Goal: Entertainment & Leisure: Consume media (video, audio)

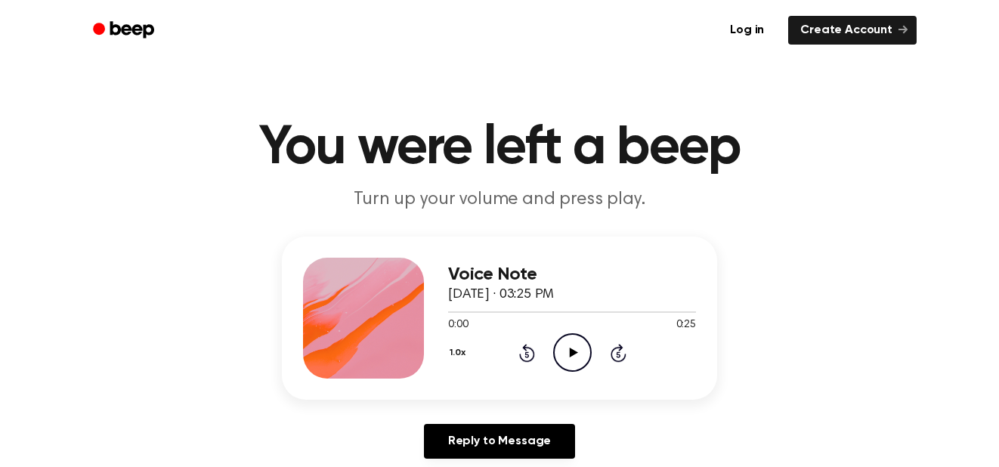
click at [574, 361] on icon "Play Audio" at bounding box center [572, 352] width 39 height 39
click at [533, 354] on icon "Rewind 5 seconds" at bounding box center [527, 353] width 17 height 20
drag, startPoint x: 515, startPoint y: 354, endPoint x: 506, endPoint y: 349, distance: 10.1
click at [512, 352] on div "1.0x Rewind 5 seconds Play Audio Skip 5 seconds" at bounding box center [572, 352] width 248 height 39
click at [558, 348] on icon "Play Audio" at bounding box center [572, 352] width 39 height 39
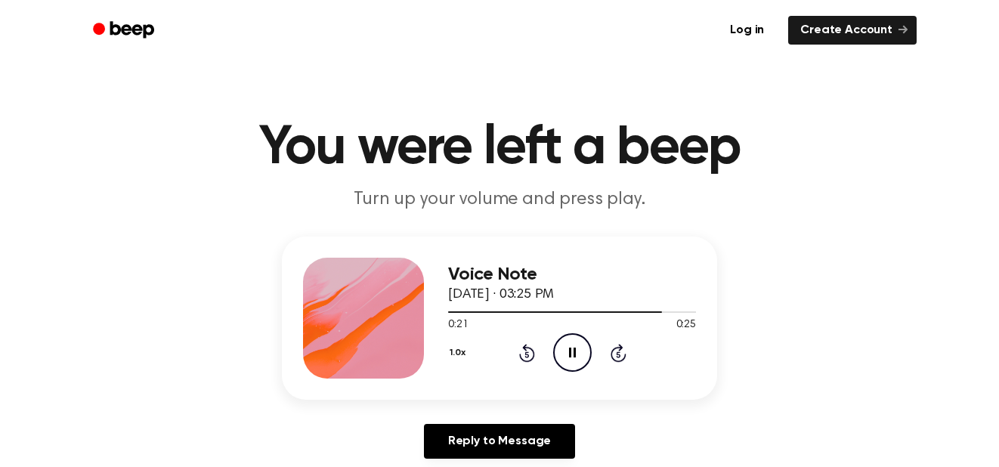
click at [516, 358] on div "1.0x Rewind 5 seconds Pause Audio Skip 5 seconds" at bounding box center [572, 352] width 248 height 39
click at [518, 354] on div "1.0x Rewind 5 seconds Pause Audio Skip 5 seconds" at bounding box center [572, 352] width 248 height 39
click at [524, 353] on icon "Rewind 5 seconds" at bounding box center [527, 353] width 17 height 20
click at [520, 355] on icon "Rewind 5 seconds" at bounding box center [527, 353] width 17 height 20
click at [534, 348] on icon "Rewind 5 seconds" at bounding box center [527, 353] width 17 height 20
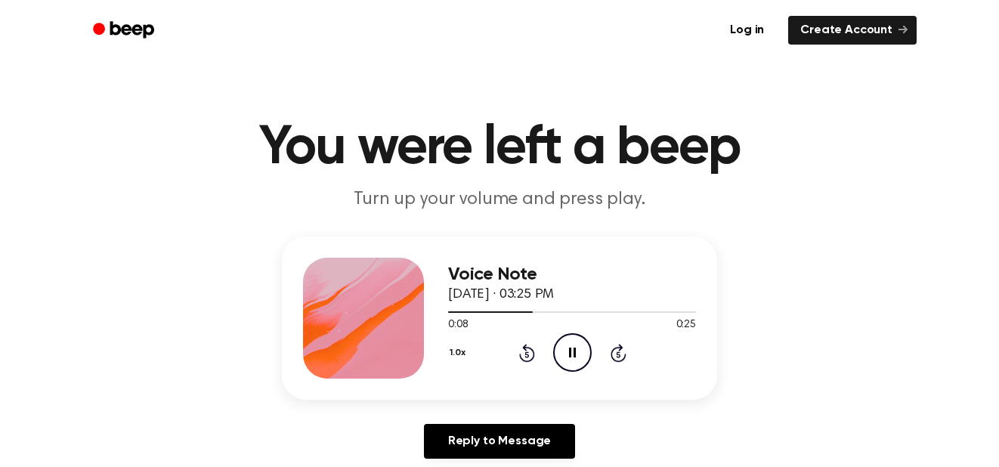
click at [528, 354] on icon "Rewind 5 seconds" at bounding box center [527, 353] width 17 height 20
click at [525, 355] on icon at bounding box center [527, 354] width 4 height 6
click at [527, 355] on icon "Rewind 5 seconds" at bounding box center [527, 353] width 17 height 20
click at [550, 356] on div "1.0x Rewind 5 seconds Pause Audio Skip 5 seconds" at bounding box center [572, 352] width 248 height 39
click at [565, 351] on icon "Pause Audio" at bounding box center [572, 352] width 39 height 39
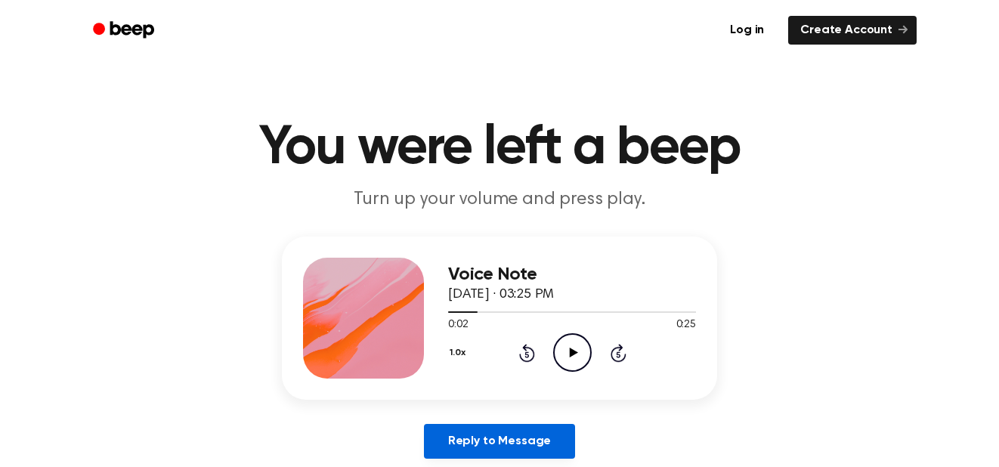
click at [540, 426] on div "Voice Note September 10, 2025 · 03:25 PM 0:02 0:25 Your browser does not suppor…" at bounding box center [499, 354] width 963 height 234
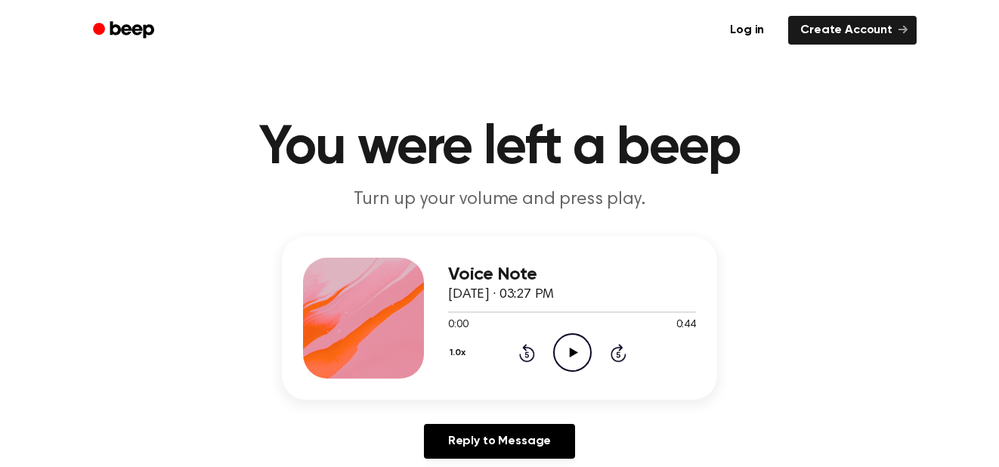
click at [571, 354] on icon at bounding box center [573, 353] width 8 height 10
click at [574, 362] on icon "Play Audio" at bounding box center [572, 352] width 39 height 39
click at [577, 339] on icon "Play Audio" at bounding box center [572, 352] width 39 height 39
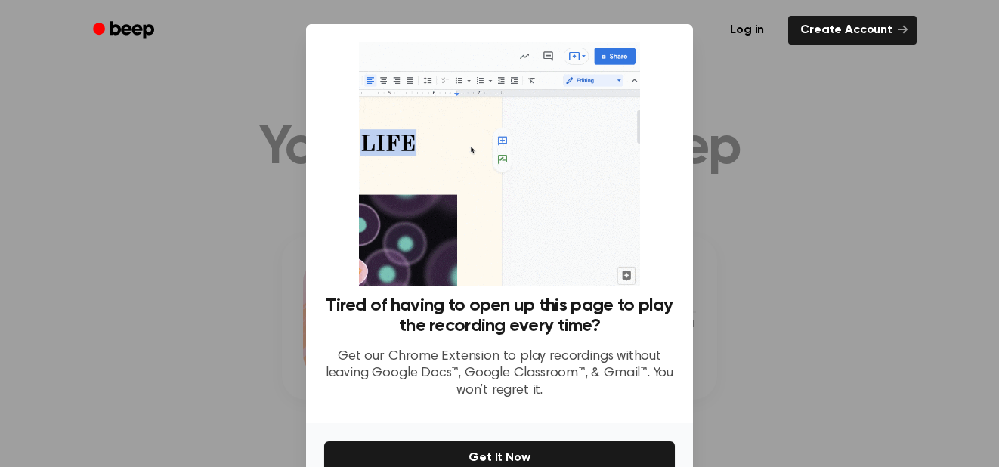
click at [150, 332] on div at bounding box center [499, 233] width 999 height 467
drag, startPoint x: 710, startPoint y: 165, endPoint x: 743, endPoint y: 180, distance: 36.5
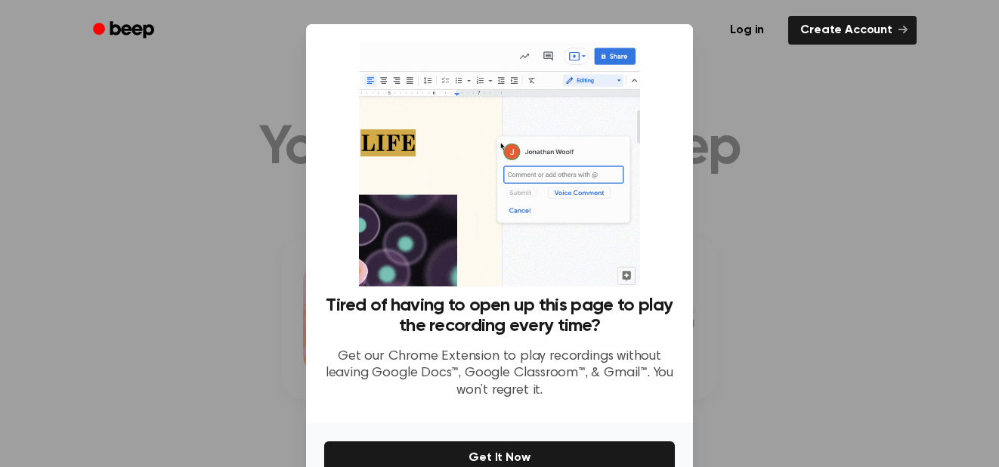
click at [743, 180] on div at bounding box center [499, 233] width 999 height 467
click at [758, 174] on div at bounding box center [499, 233] width 999 height 467
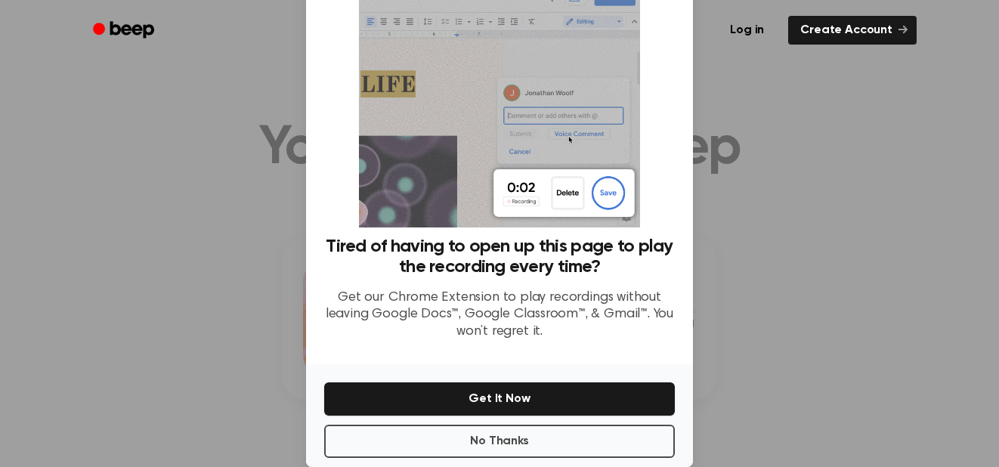
scroll to position [83, 0]
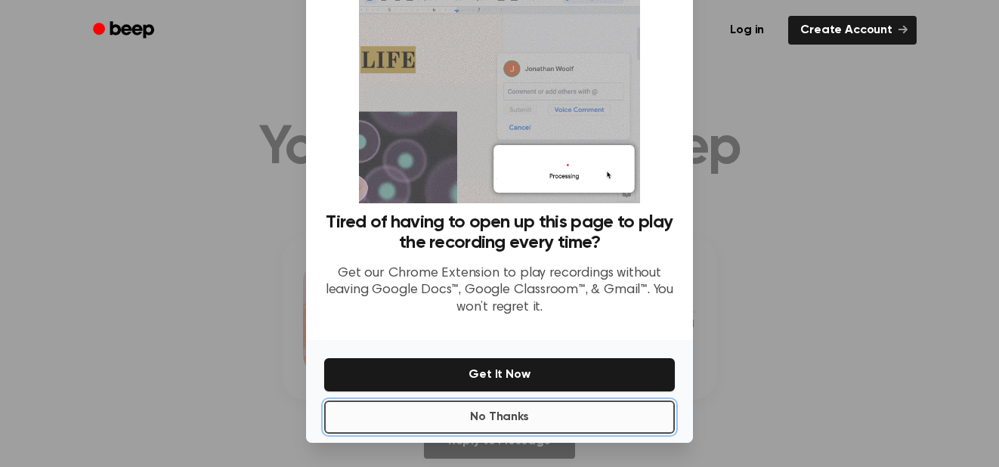
click at [480, 417] on button "No Thanks" at bounding box center [499, 417] width 351 height 33
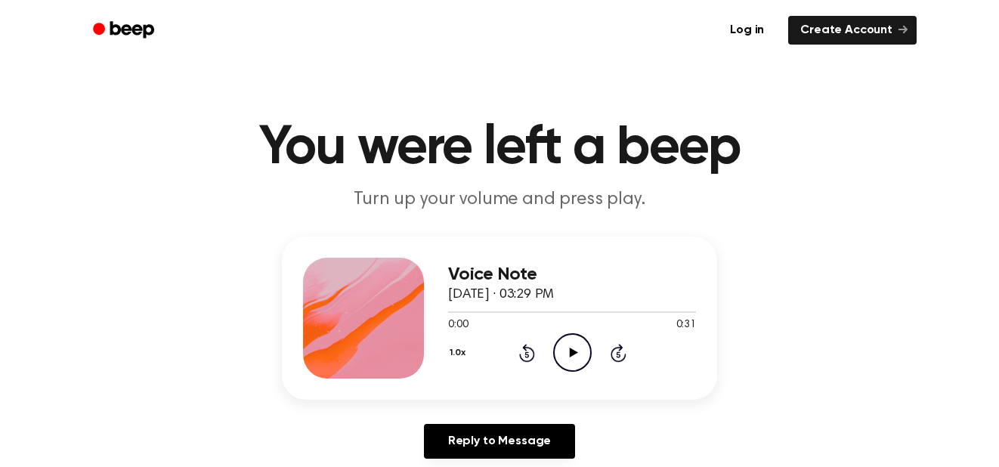
click at [562, 341] on icon "Play Audio" at bounding box center [572, 352] width 39 height 39
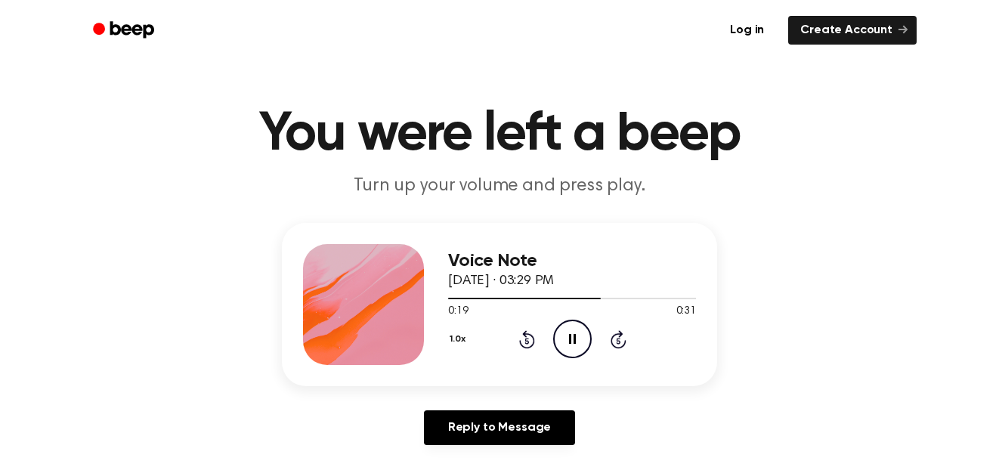
scroll to position [15, 0]
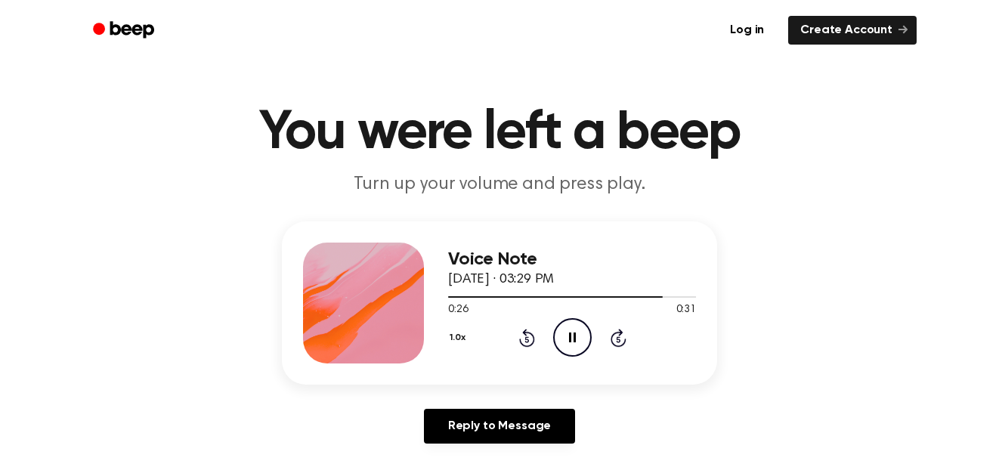
click at [536, 265] on div "Voice Note September 10, 2025 · 03:29 PM 0:26 0:31 Your browser does not suppor…" at bounding box center [499, 302] width 435 height 163
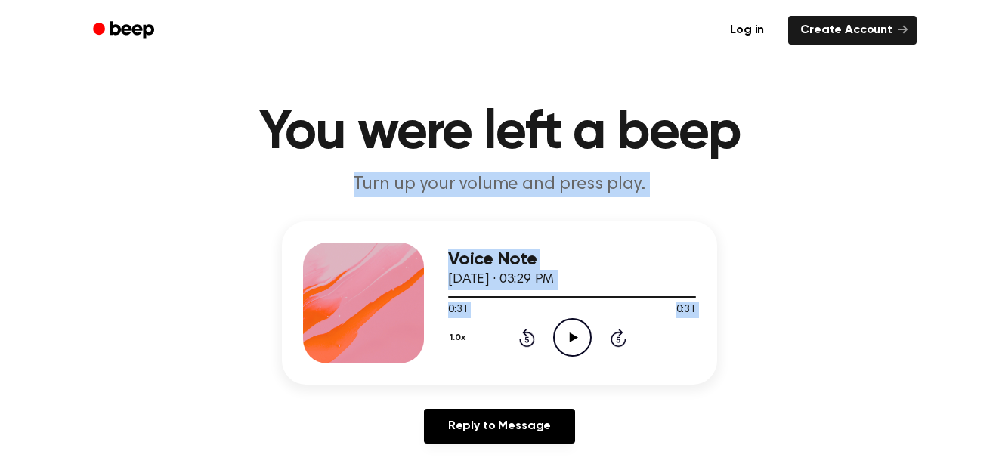
drag, startPoint x: 952, startPoint y: 305, endPoint x: 1002, endPoint y: 124, distance: 187.2
click at [756, 322] on div "Voice Note September 10, 2025 · 03:29 PM 0:31 0:31 Your browser does not suppor…" at bounding box center [499, 338] width 963 height 234
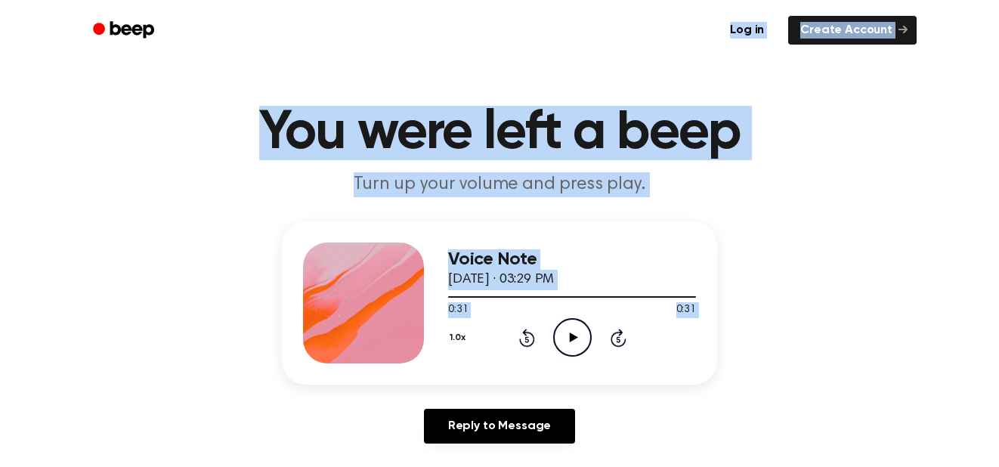
drag, startPoint x: 703, startPoint y: 331, endPoint x: 379, endPoint y: 20, distance: 449.0
click at [381, 19] on ul "Log in Create Account" at bounding box center [548, 30] width 737 height 35
drag, startPoint x: 65, startPoint y: 241, endPoint x: 37, endPoint y: 236, distance: 28.5
click at [63, 243] on div "Voice Note September 10, 2025 · 03:29 PM 0:31 0:31 Your browser does not suppor…" at bounding box center [499, 338] width 963 height 234
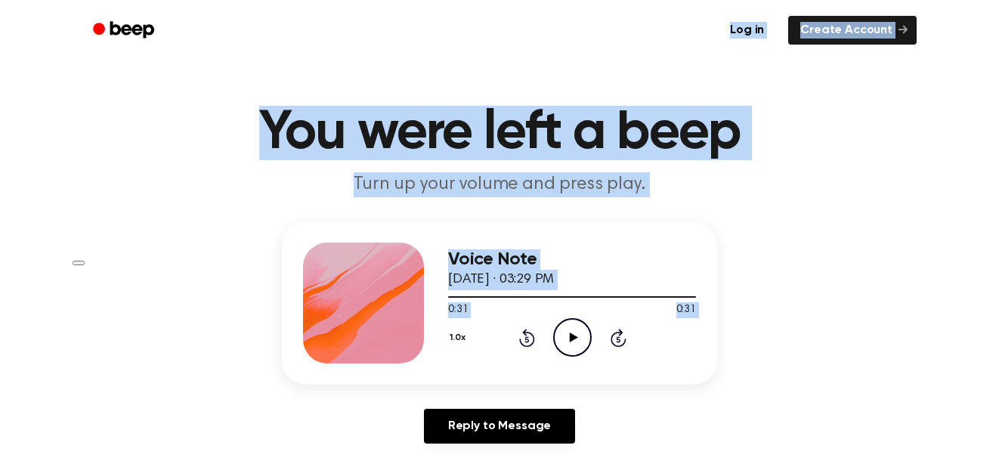
click at [110, 216] on main "You were left a beep Turn up your volume and press play. Voice Note September 1…" at bounding box center [499, 451] width 999 height 932
click at [772, 211] on main "You were left a beep Turn up your volume and press play. Voice Note September 1…" at bounding box center [499, 451] width 999 height 932
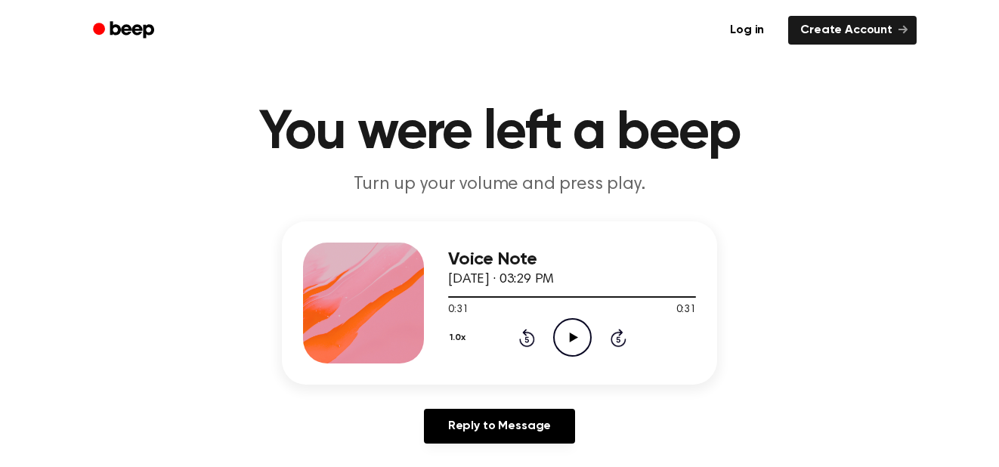
click at [773, 203] on main "You were left a beep Turn up your volume and press play. Voice Note September 1…" at bounding box center [499, 451] width 999 height 932
drag, startPoint x: 555, startPoint y: 348, endPoint x: 553, endPoint y: 330, distance: 18.3
click at [553, 330] on icon "Play Audio" at bounding box center [572, 337] width 39 height 39
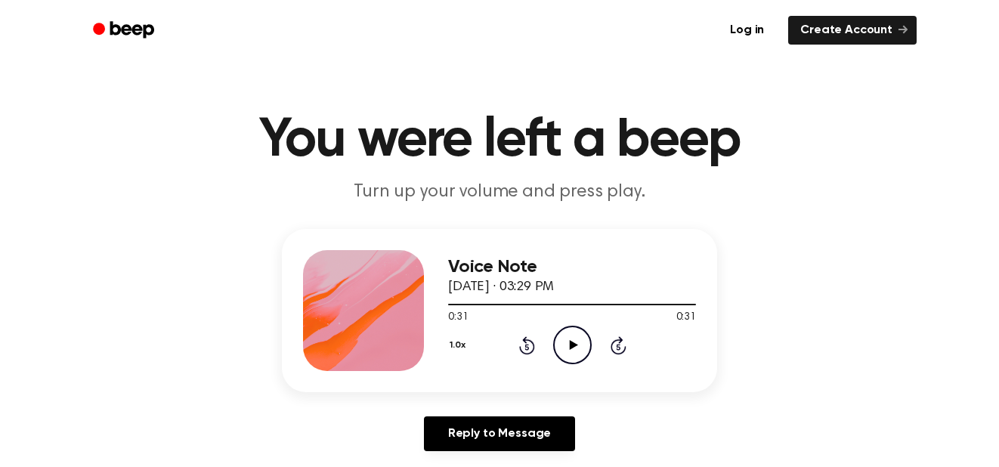
scroll to position [0, 0]
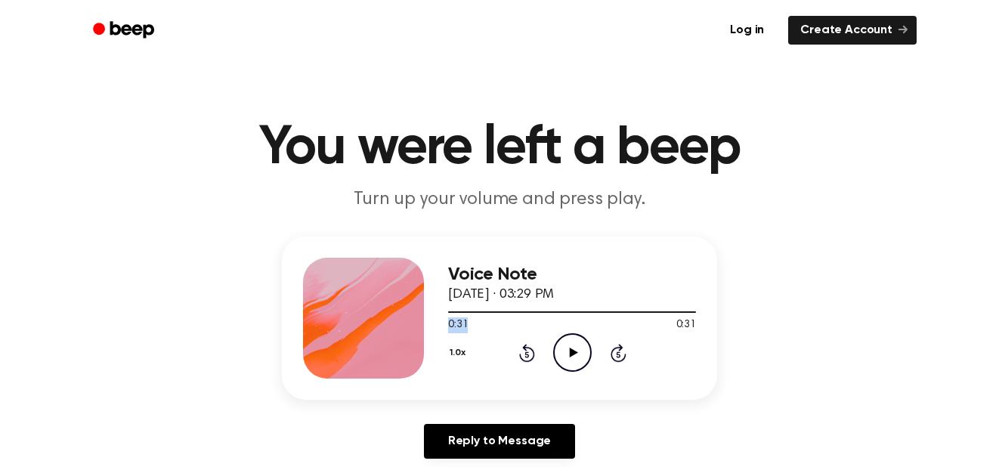
drag, startPoint x: 568, startPoint y: 317, endPoint x: 558, endPoint y: 293, distance: 26.8
click at [558, 293] on div "Voice Note September 10, 2025 · 03:29 PM 0:31 0:31 Your browser does not suppor…" at bounding box center [572, 318] width 248 height 121
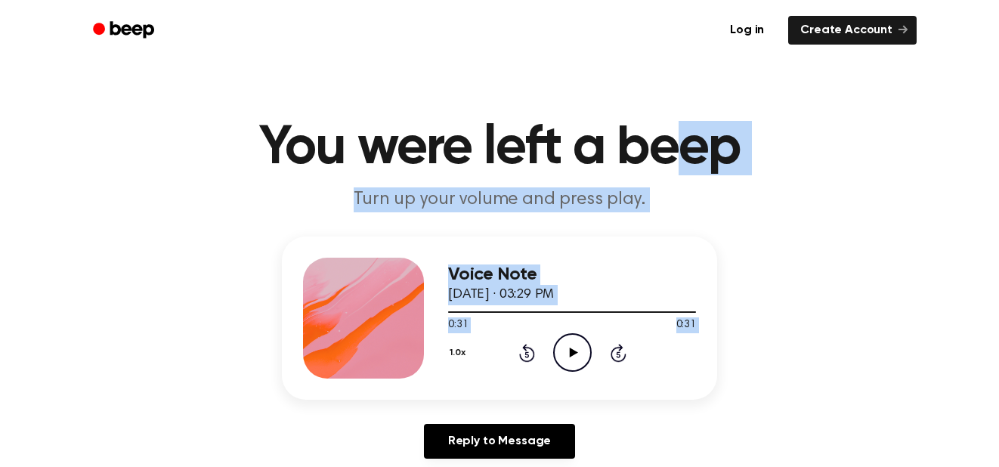
drag, startPoint x: 725, startPoint y: 342, endPoint x: 667, endPoint y: -28, distance: 374.8
click at [704, 95] on main "You were left a beep Turn up your volume and press play. Voice Note September 1…" at bounding box center [499, 466] width 999 height 932
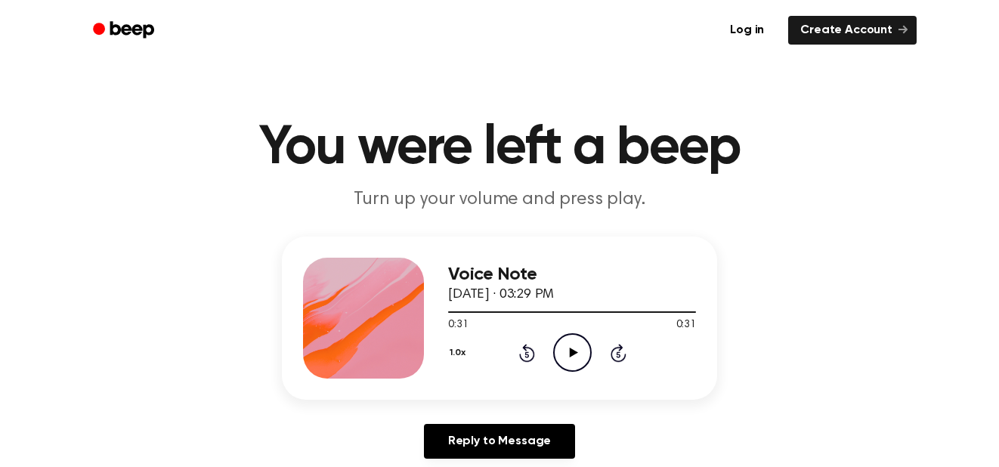
click at [713, 100] on main "You were left a beep Turn up your volume and press play. Voice Note September 1…" at bounding box center [499, 466] width 999 height 932
drag, startPoint x: 726, startPoint y: 94, endPoint x: 734, endPoint y: 101, distance: 10.7
click at [734, 101] on main "You were left a beep Turn up your volume and press play. Voice Note September 1…" at bounding box center [499, 466] width 999 height 932
click at [576, 341] on icon "Play Audio" at bounding box center [572, 352] width 39 height 39
click at [579, 355] on icon "Pause Audio" at bounding box center [572, 352] width 39 height 39
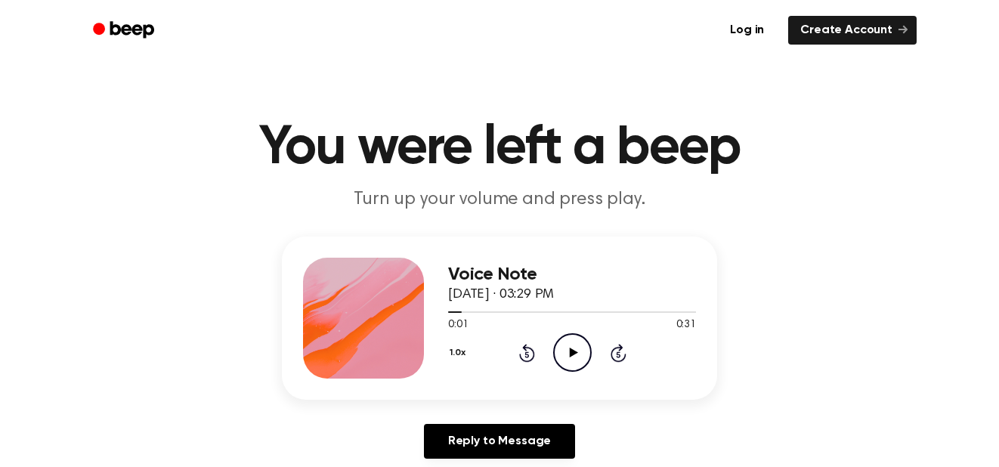
click at [579, 351] on icon "Play Audio" at bounding box center [572, 352] width 39 height 39
click at [554, 302] on span "September 10, 2025 · 03:29 PM" at bounding box center [501, 295] width 106 height 14
click at [572, 345] on icon "Pause Audio" at bounding box center [572, 352] width 39 height 39
click at [571, 338] on icon "Play Audio" at bounding box center [572, 352] width 39 height 39
click at [579, 325] on div "0:04 0:31" at bounding box center [572, 325] width 248 height 16
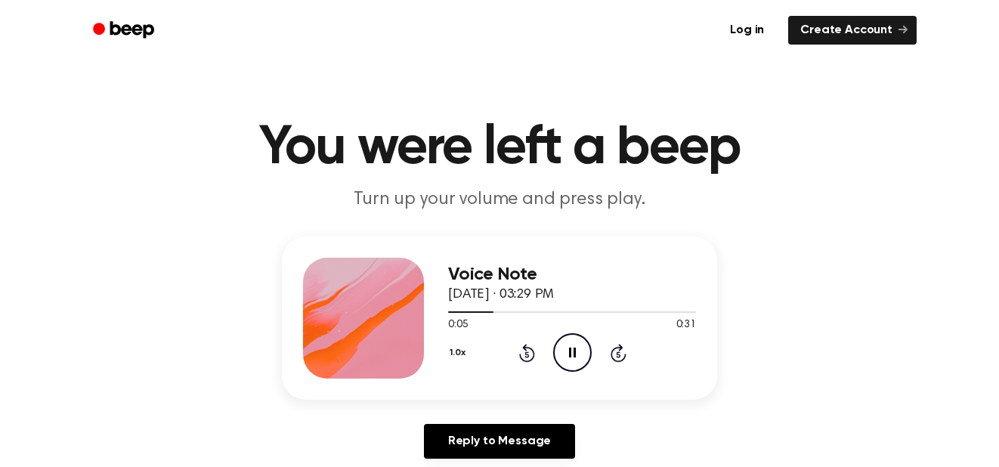
click at [579, 355] on icon "Pause Audio" at bounding box center [572, 352] width 39 height 39
click at [568, 361] on icon "Play Audio" at bounding box center [572, 352] width 39 height 39
click at [558, 356] on icon "Pause Audio" at bounding box center [572, 352] width 39 height 39
click at [560, 344] on icon "Play Audio" at bounding box center [572, 352] width 39 height 39
click at [567, 354] on icon "Pause Audio" at bounding box center [572, 352] width 39 height 39
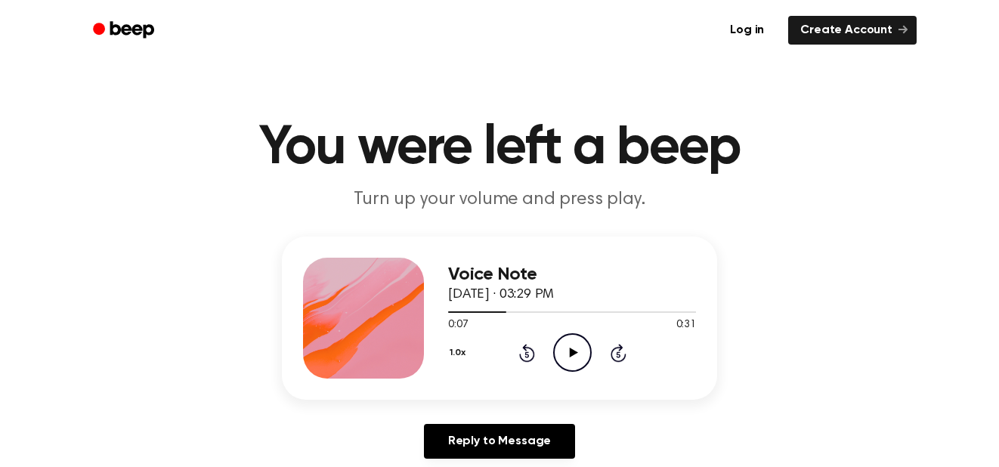
click at [565, 351] on icon "Play Audio" at bounding box center [572, 352] width 39 height 39
click at [574, 346] on icon "Play Audio" at bounding box center [572, 352] width 39 height 39
click at [581, 358] on icon "Play Audio" at bounding box center [572, 352] width 39 height 39
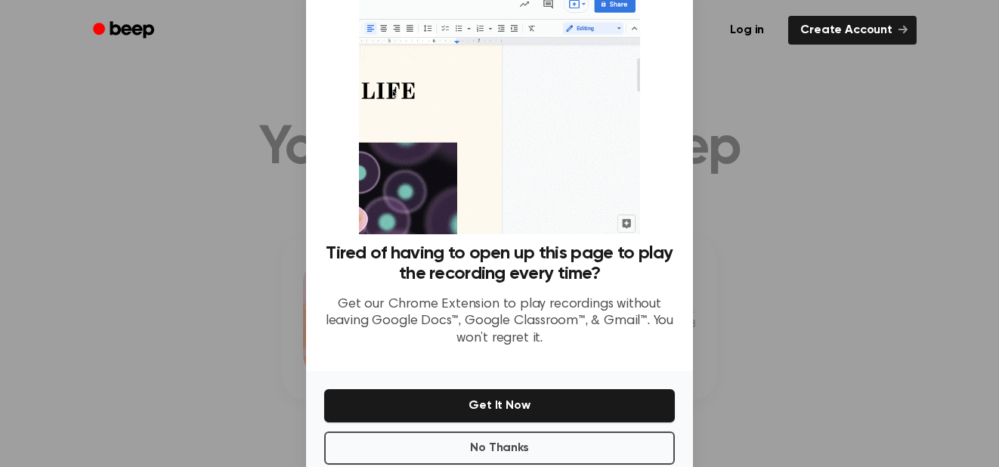
scroll to position [72, 0]
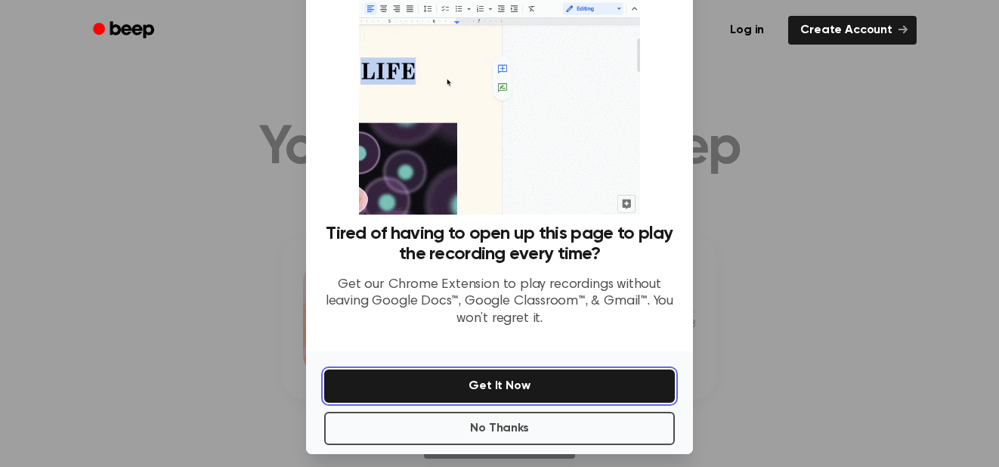
click at [536, 389] on button "Get It Now" at bounding box center [499, 386] width 351 height 33
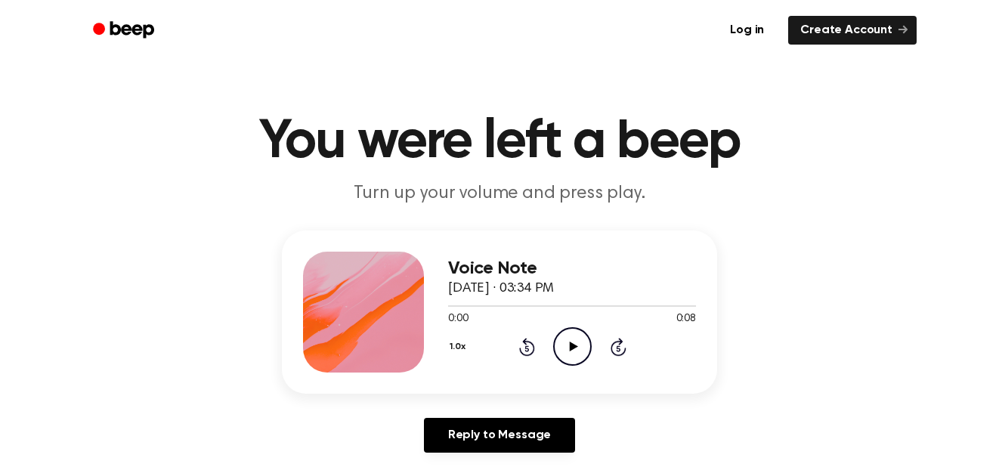
scroll to position [8, 0]
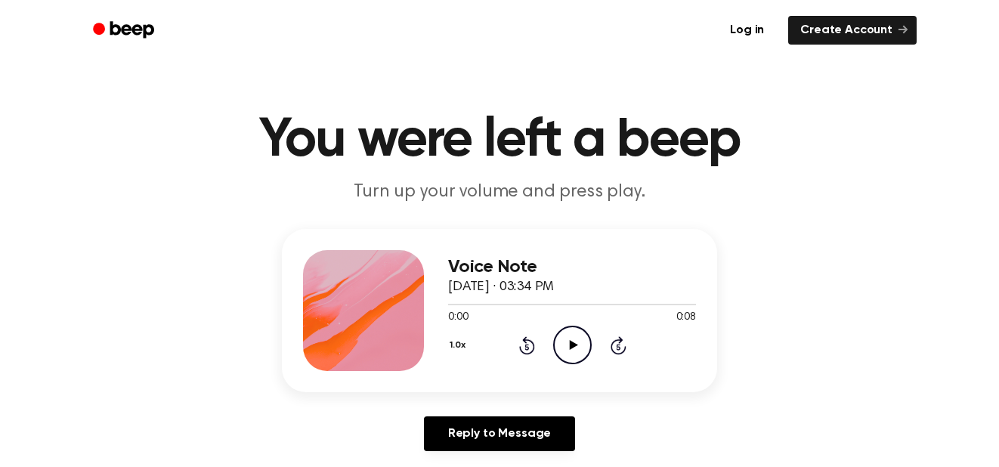
click at [573, 352] on icon "Play Audio" at bounding box center [572, 345] width 39 height 39
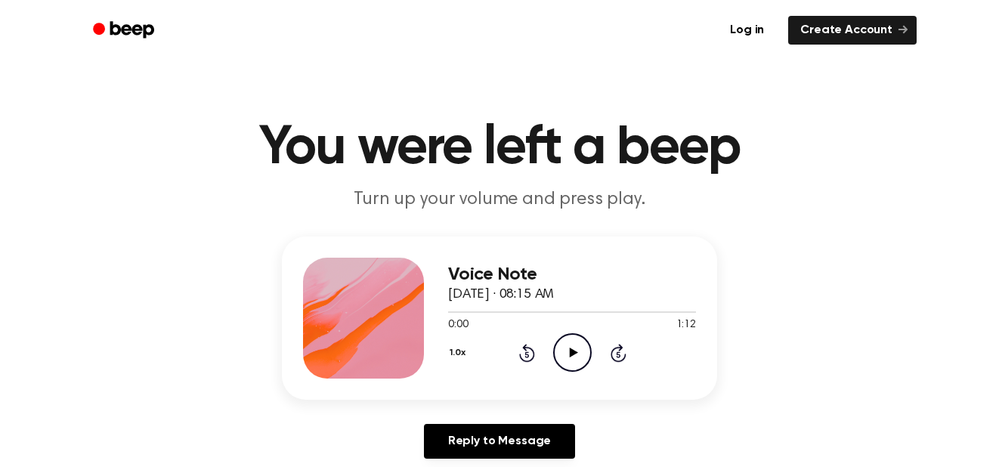
click at [570, 361] on icon "Play Audio" at bounding box center [572, 352] width 39 height 39
